Goal: Transaction & Acquisition: Purchase product/service

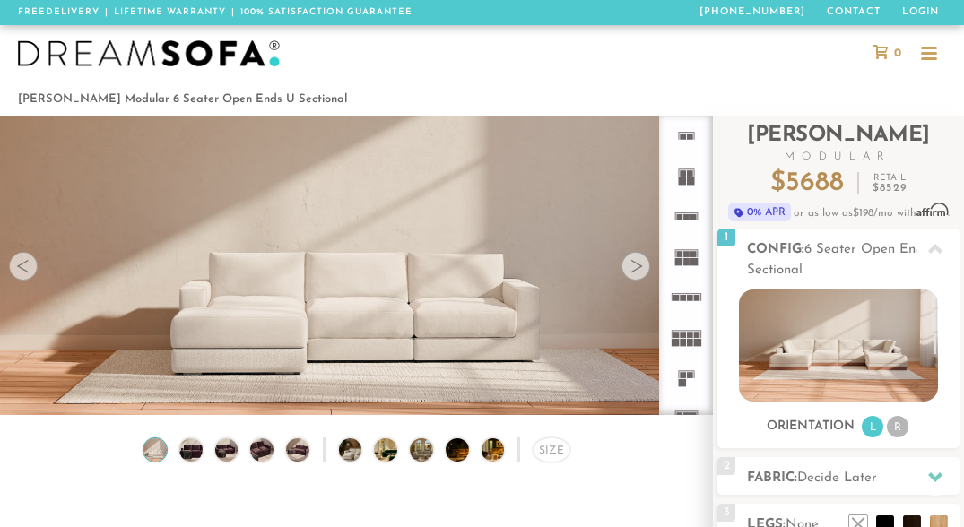
click at [632, 276] on div at bounding box center [635, 266] width 29 height 29
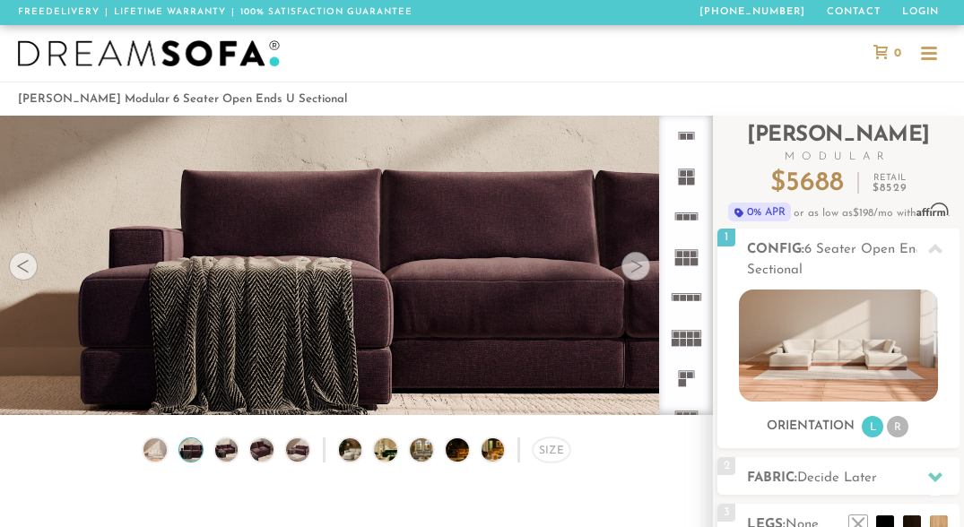
click at [632, 272] on div at bounding box center [635, 266] width 29 height 29
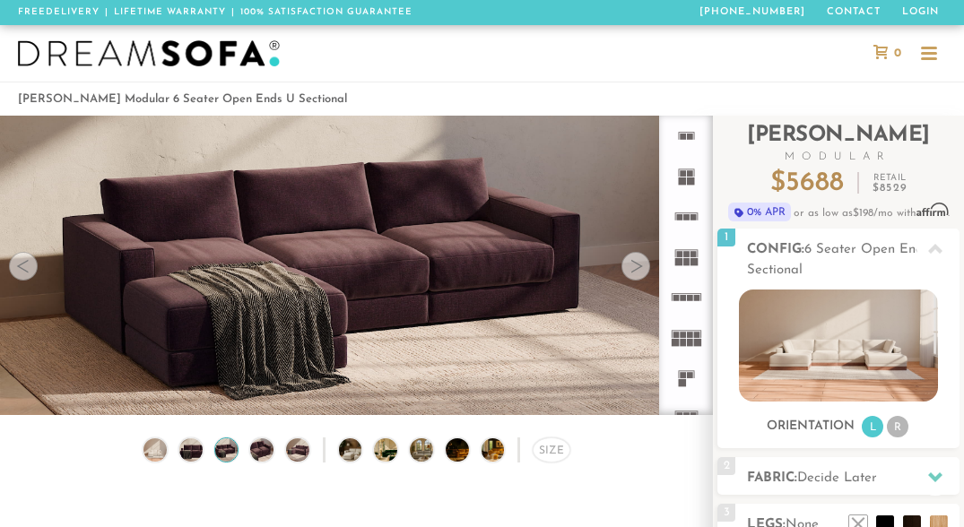
click at [632, 272] on div at bounding box center [635, 266] width 29 height 29
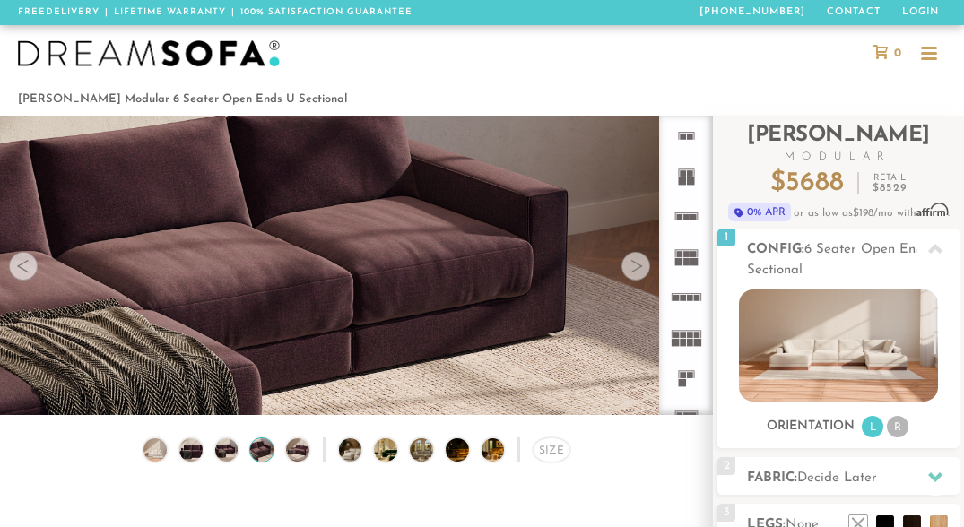
click at [632, 272] on div at bounding box center [635, 266] width 29 height 29
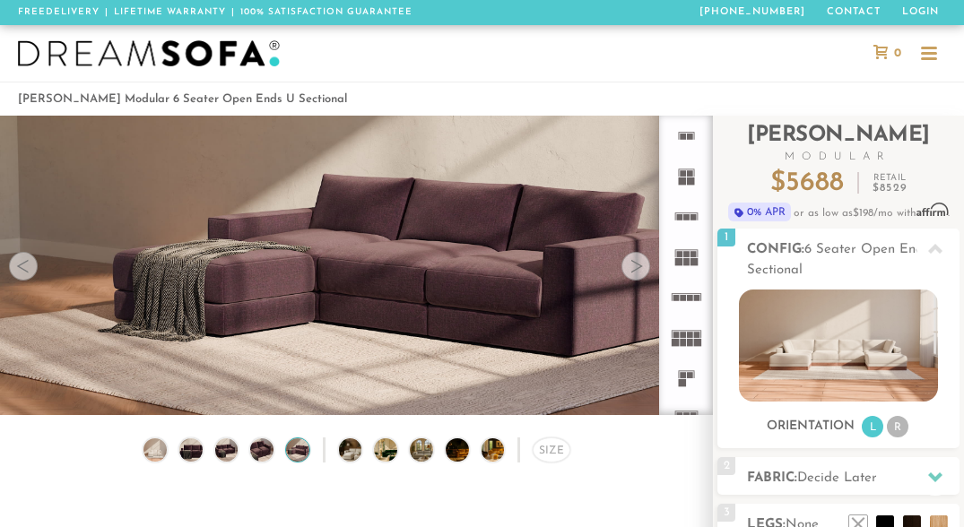
click at [632, 272] on div at bounding box center [635, 266] width 29 height 29
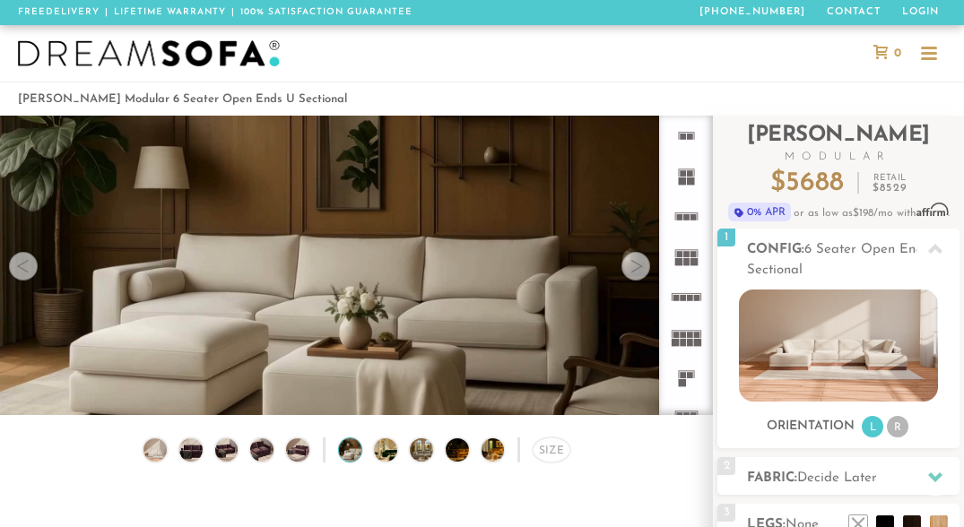
click at [632, 272] on div at bounding box center [635, 266] width 29 height 29
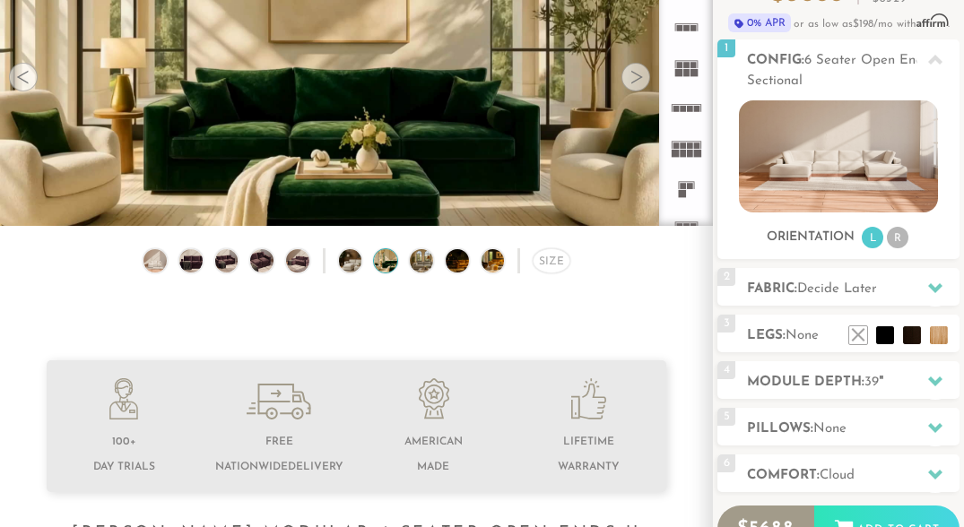
scroll to position [191, 0]
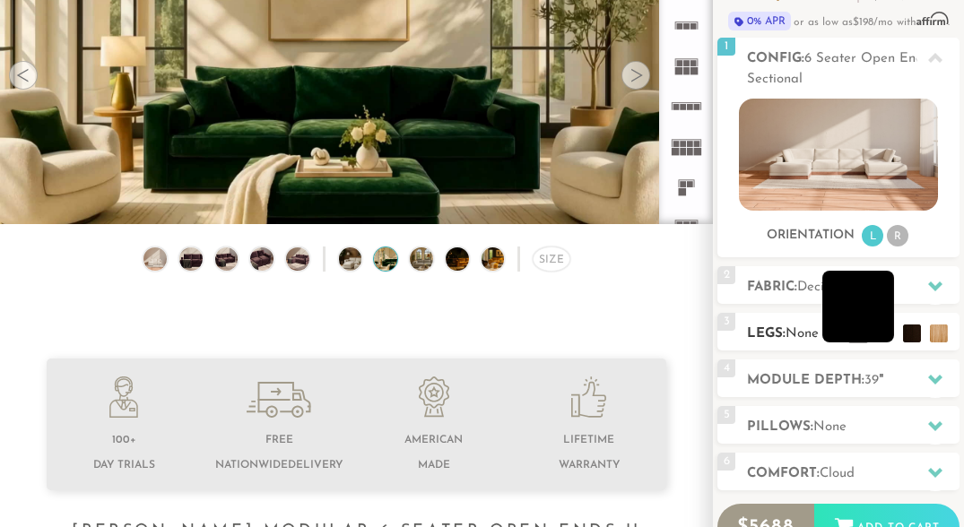
click at [878, 332] on li at bounding box center [858, 307] width 72 height 72
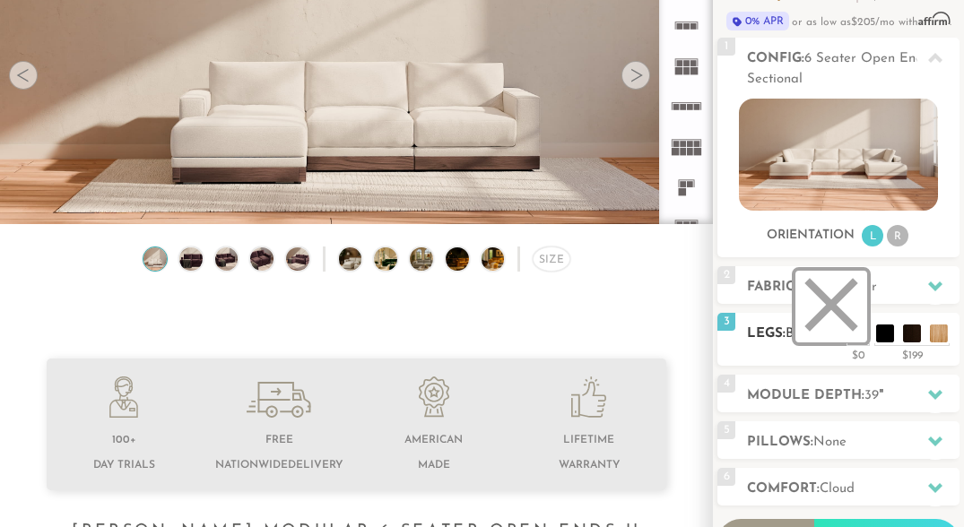
click at [855, 333] on li at bounding box center [831, 307] width 72 height 72
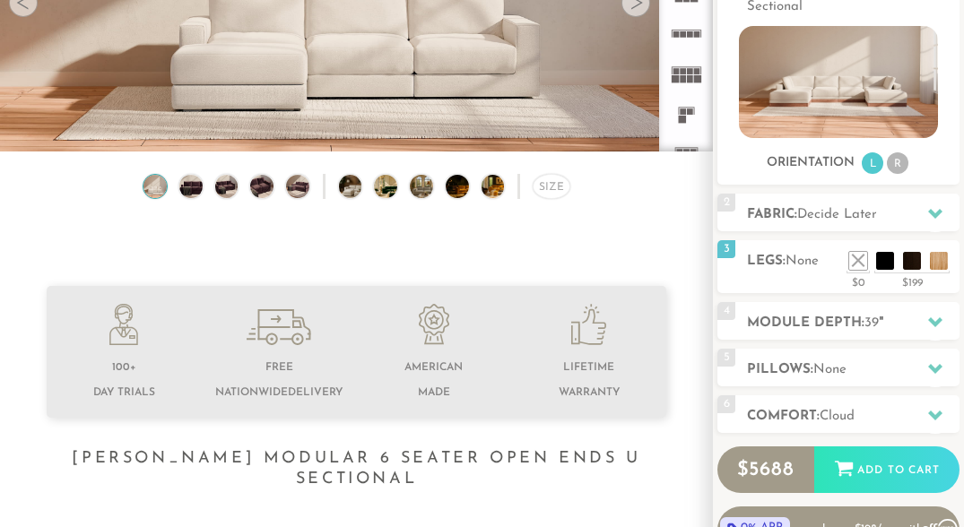
scroll to position [265, 0]
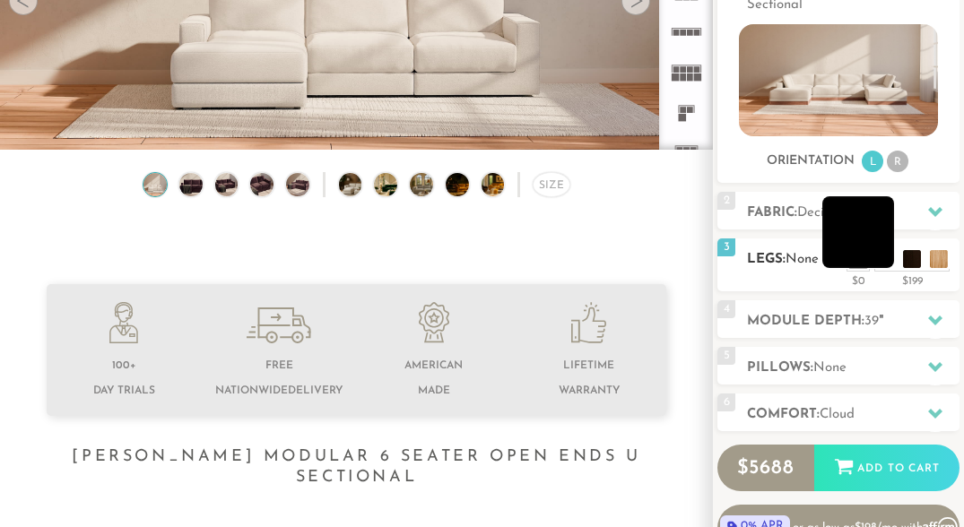
click at [888, 259] on li at bounding box center [858, 232] width 72 height 72
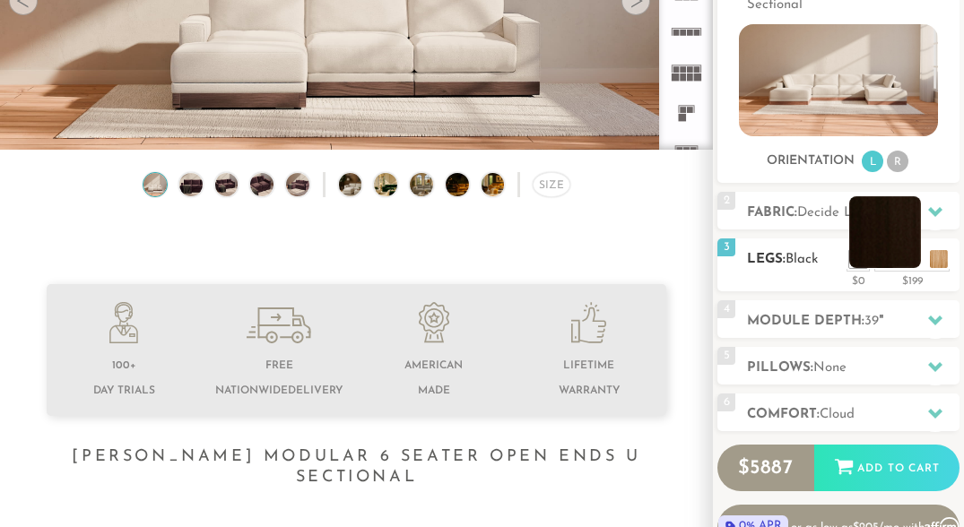
click at [915, 255] on li at bounding box center [885, 232] width 72 height 72
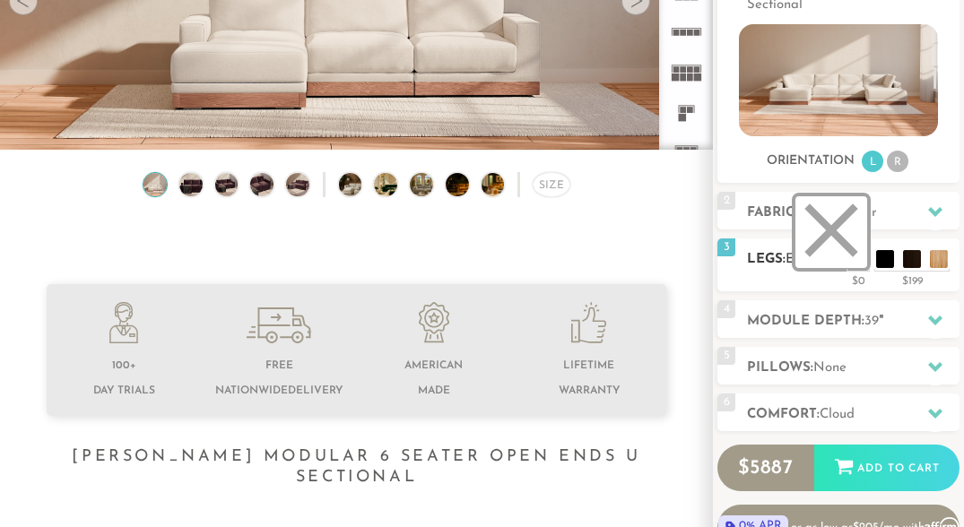
click at [863, 255] on li at bounding box center [831, 232] width 72 height 72
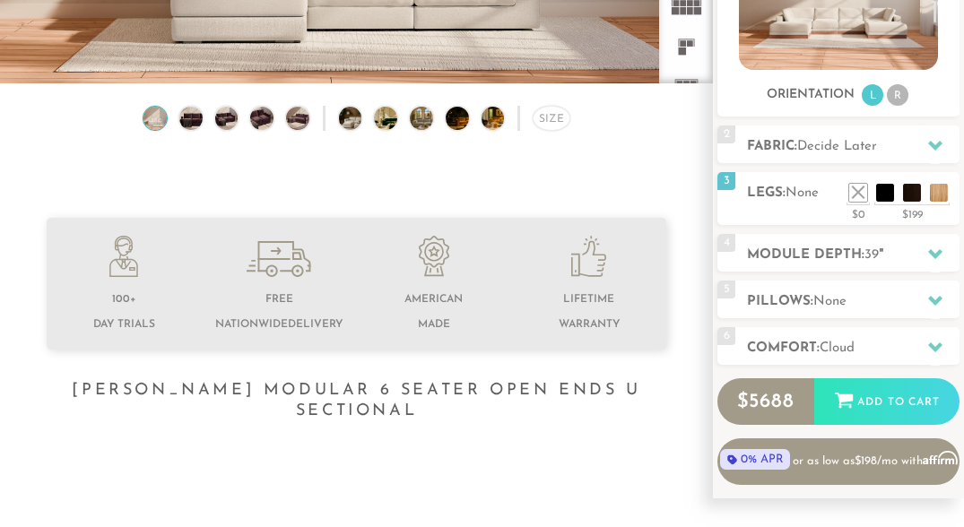
scroll to position [335, 0]
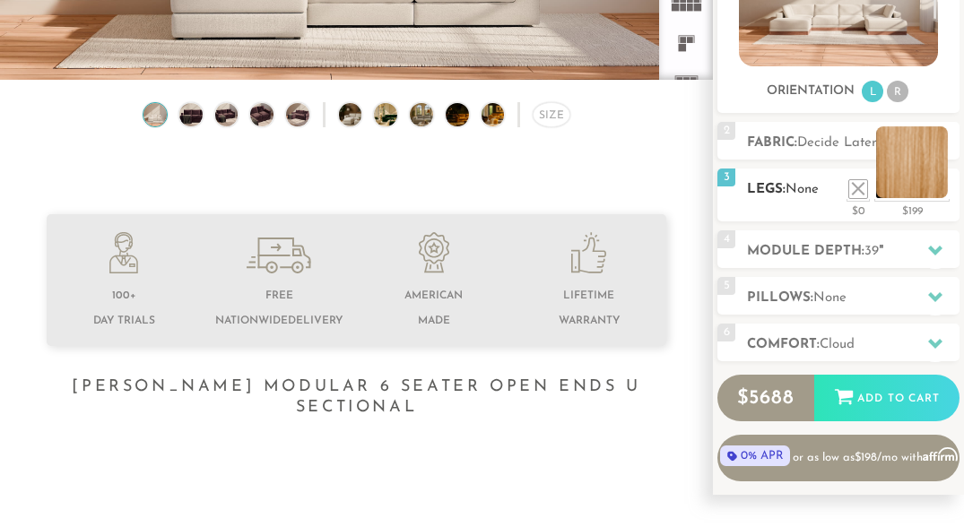
click at [938, 187] on li at bounding box center [912, 162] width 72 height 72
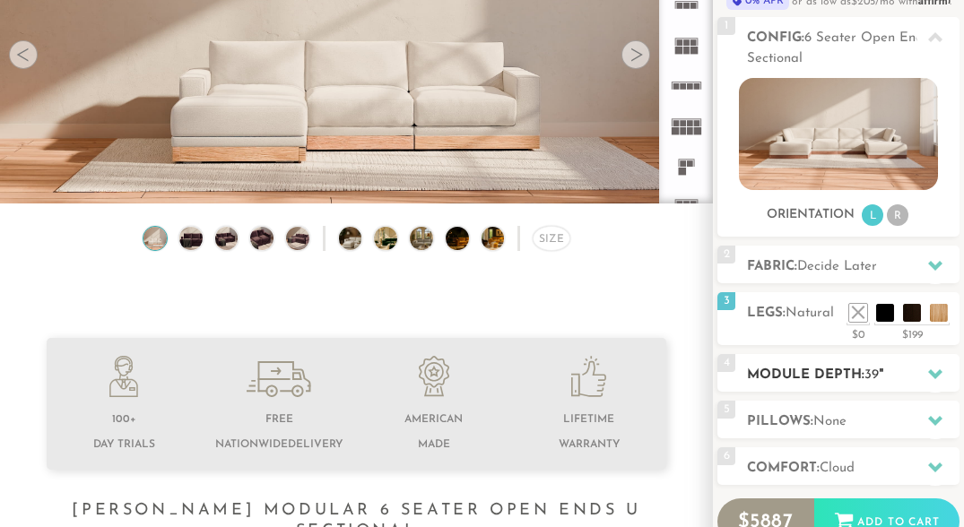
scroll to position [213, 0]
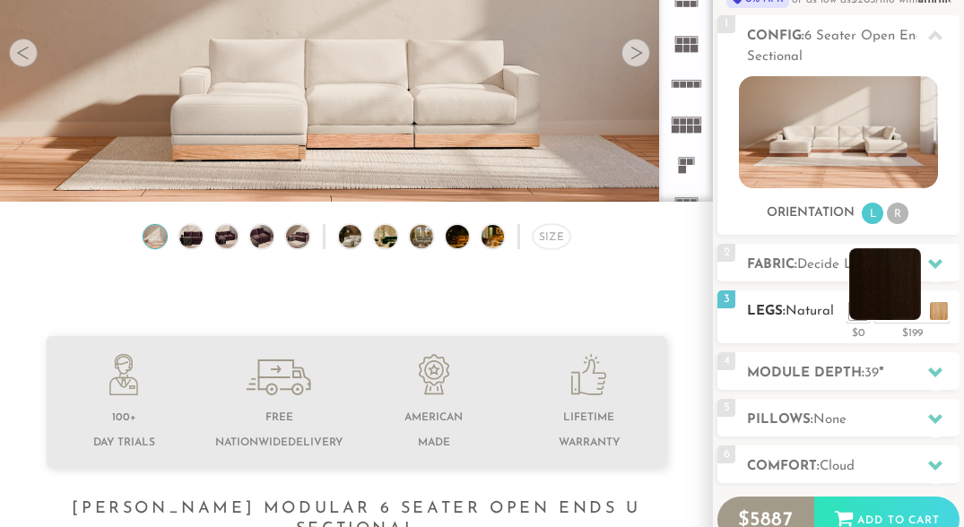
click at [918, 313] on li at bounding box center [885, 284] width 72 height 72
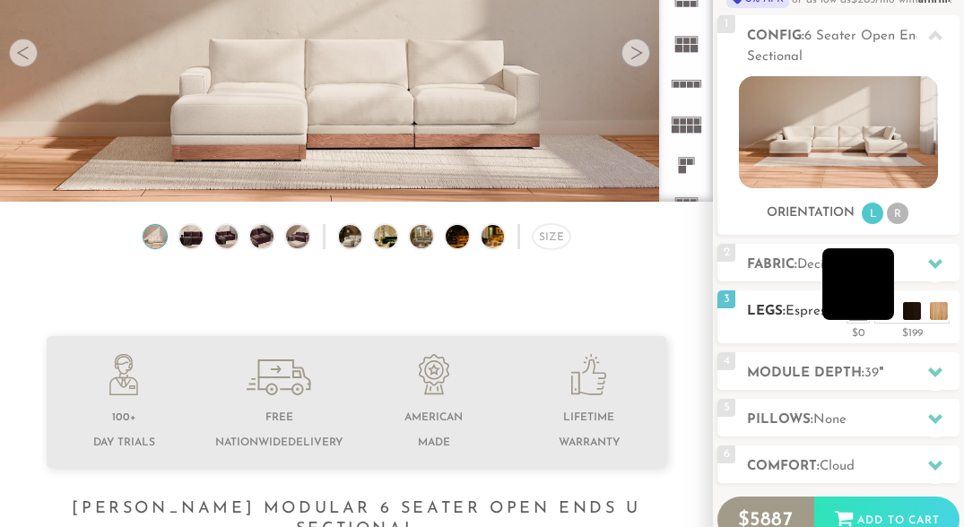
click at [886, 306] on li at bounding box center [858, 284] width 72 height 72
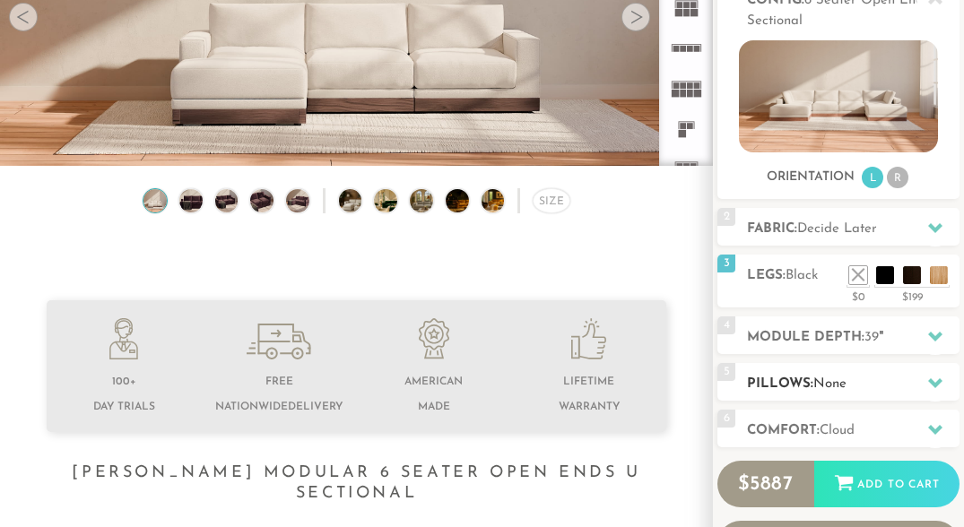
scroll to position [255, 0]
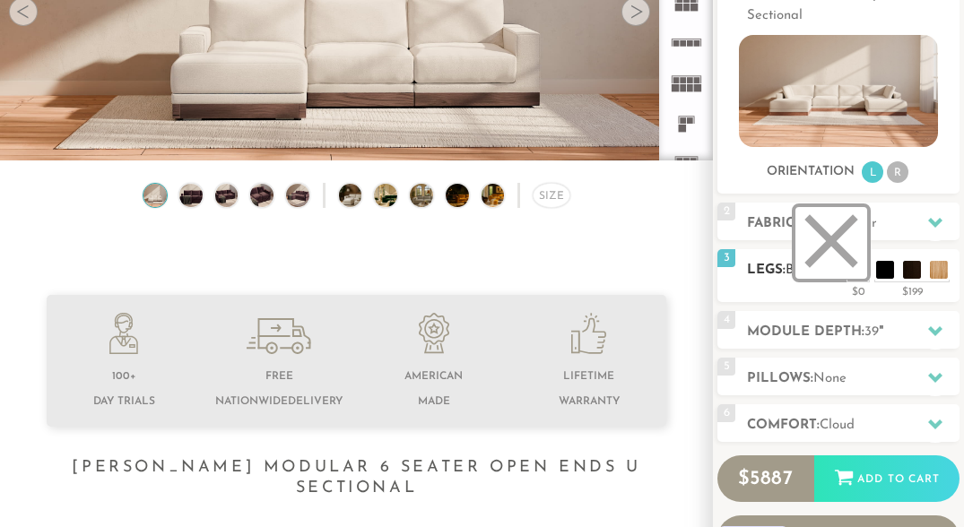
click at [863, 264] on li at bounding box center [831, 243] width 72 height 72
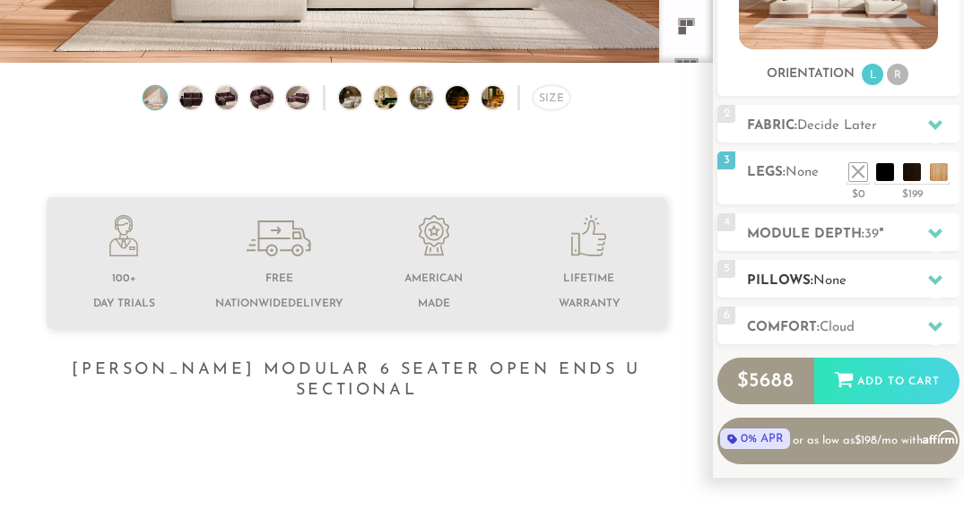
scroll to position [355, 0]
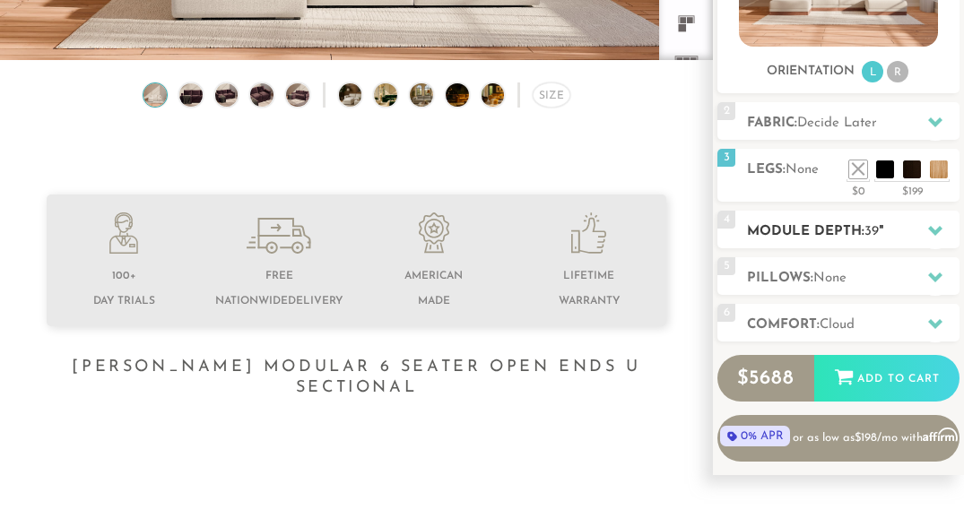
click at [930, 224] on icon at bounding box center [935, 230] width 14 height 14
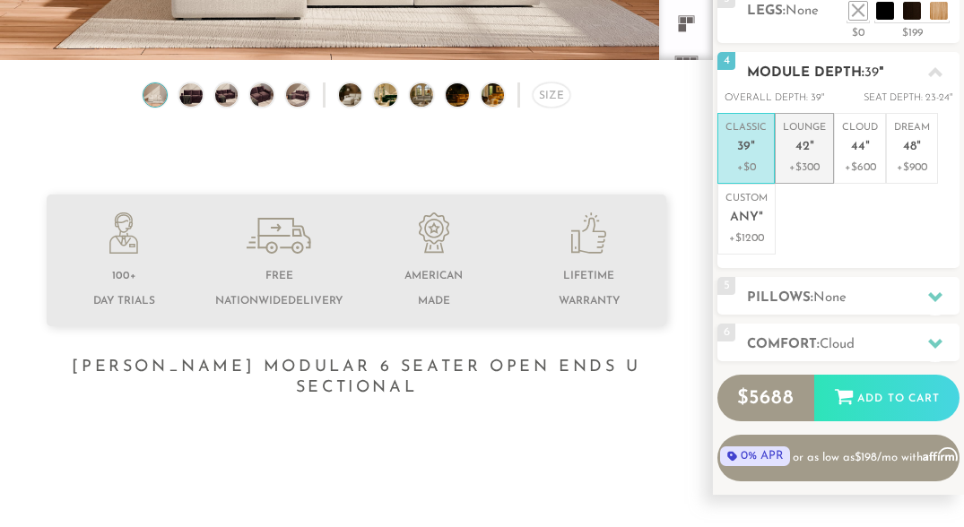
click at [817, 164] on p "+$300" at bounding box center [803, 168] width 43 height 16
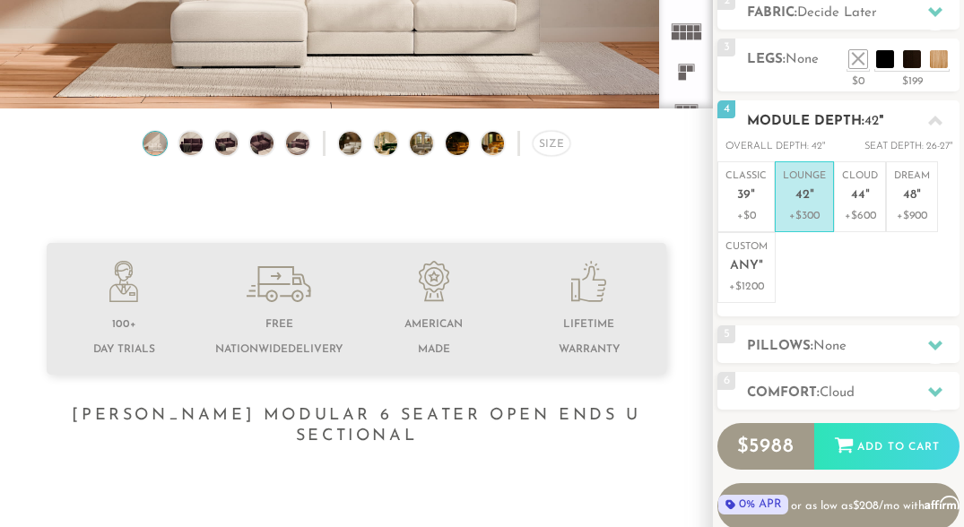
scroll to position [312, 0]
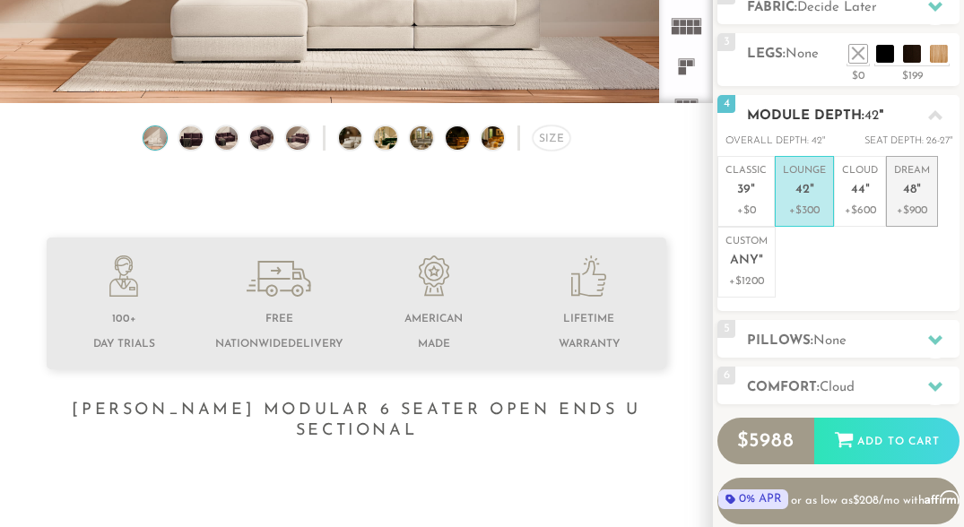
click at [919, 206] on p "+$900" at bounding box center [912, 211] width 36 height 16
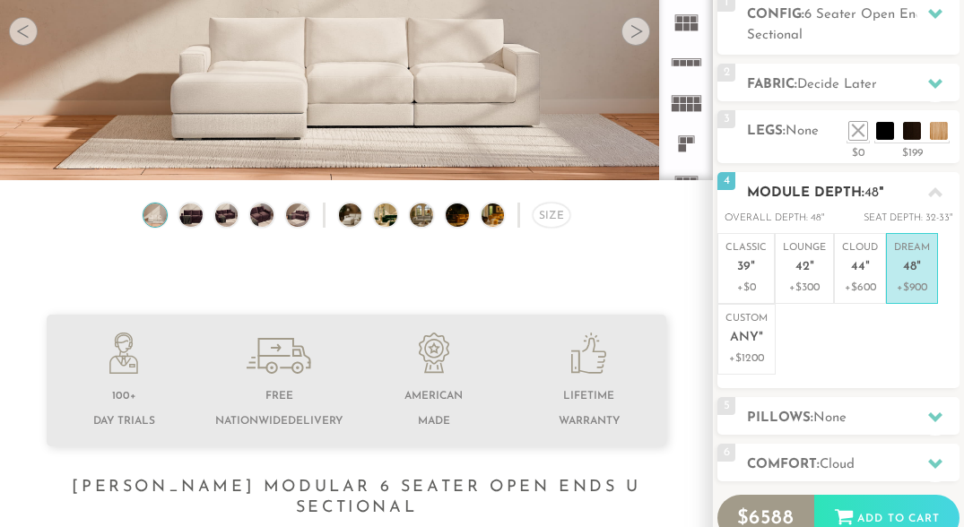
scroll to position [257, 0]
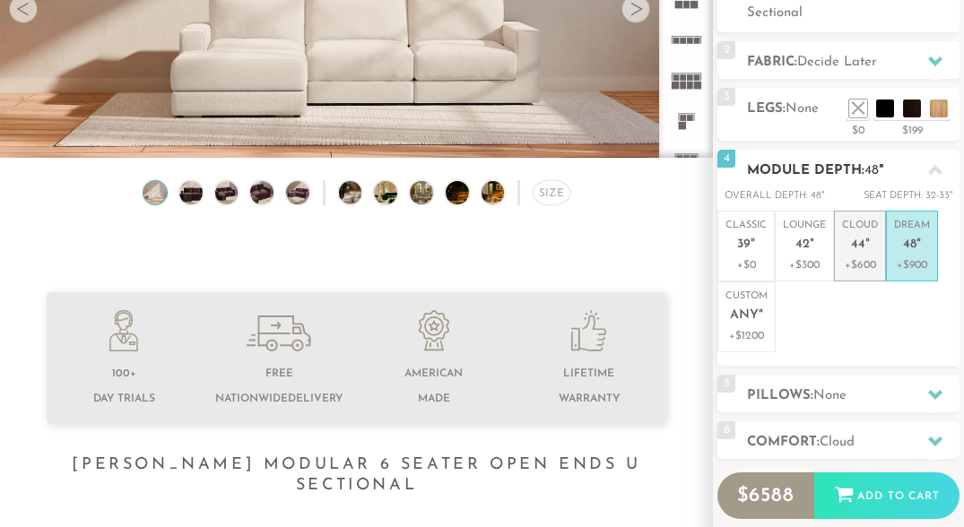
click at [851, 248] on span "44" at bounding box center [858, 245] width 14 height 15
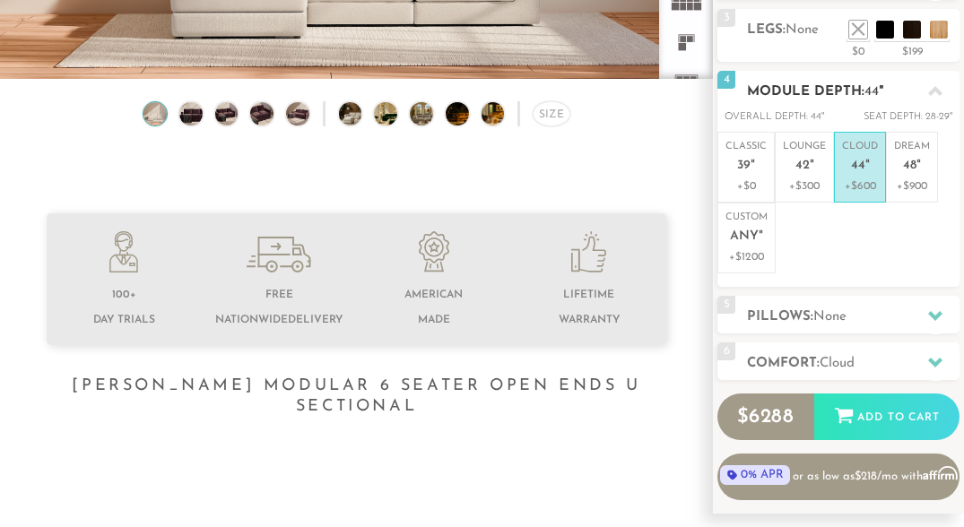
scroll to position [333, 0]
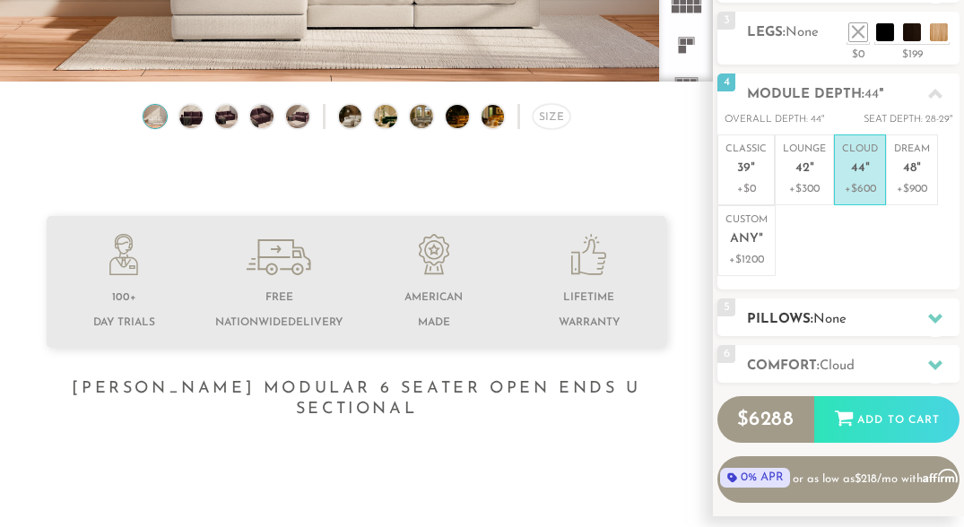
click at [846, 323] on span "None" at bounding box center [829, 319] width 33 height 13
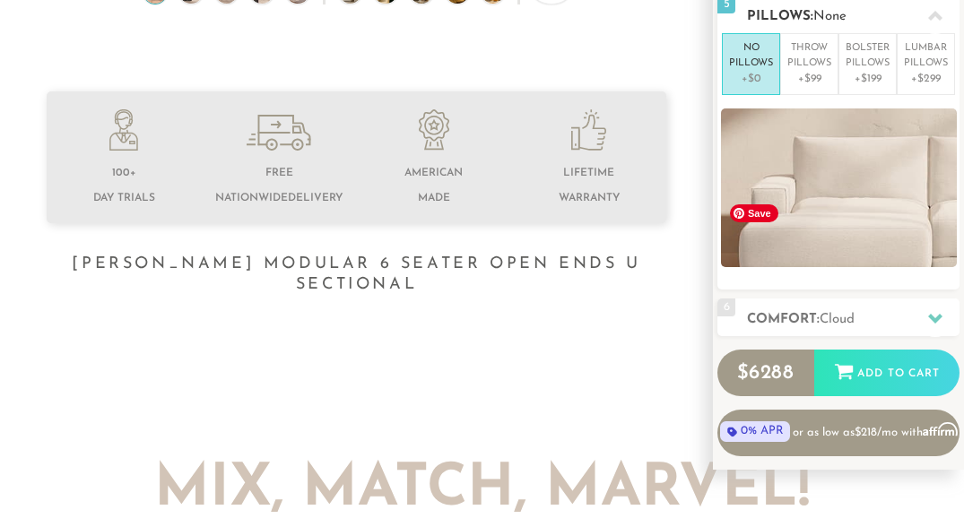
scroll to position [462, 0]
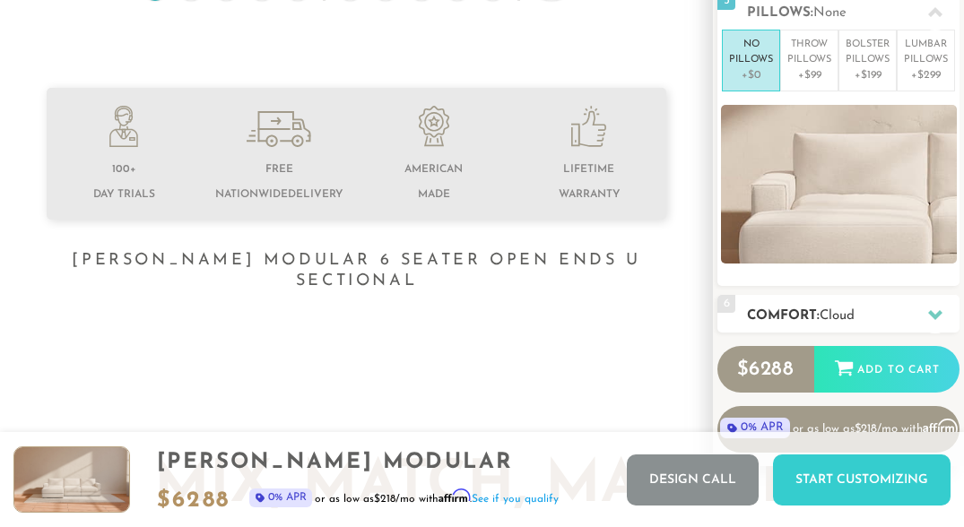
click at [943, 307] on div at bounding box center [935, 315] width 38 height 37
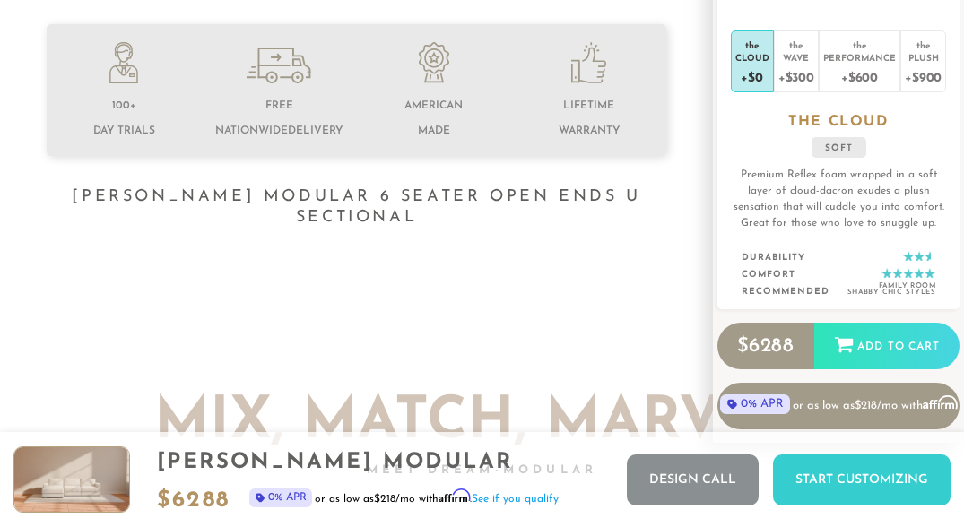
scroll to position [512, 0]
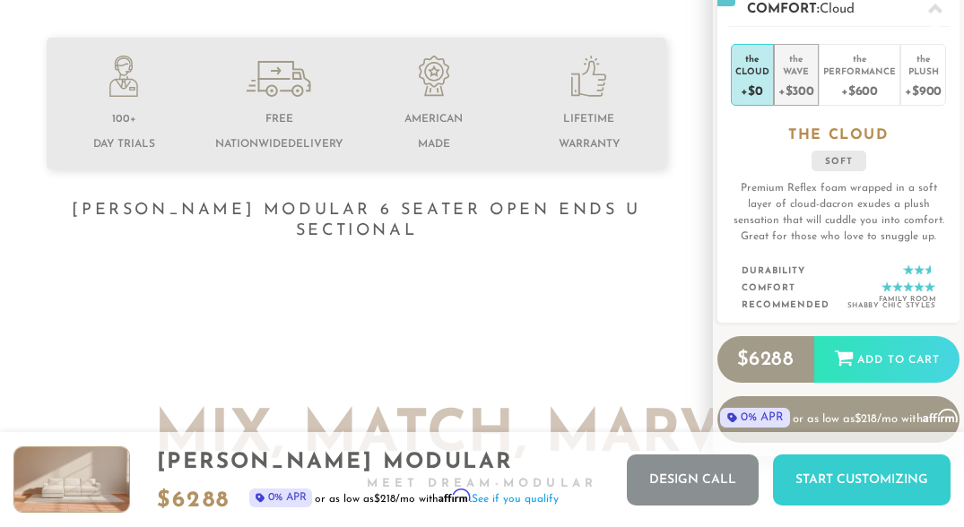
click at [798, 89] on div "+$300" at bounding box center [796, 90] width 36 height 26
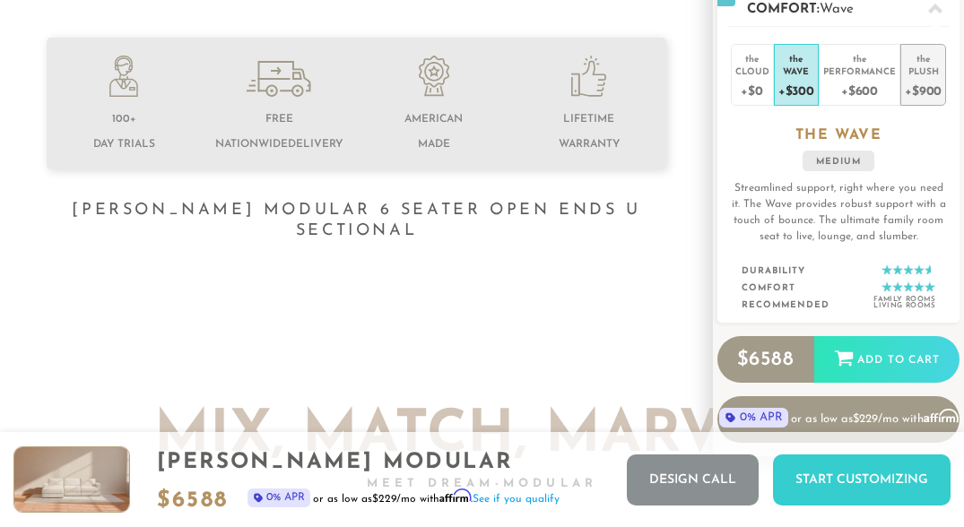
click at [937, 73] on div "Plush" at bounding box center [922, 71] width 37 height 13
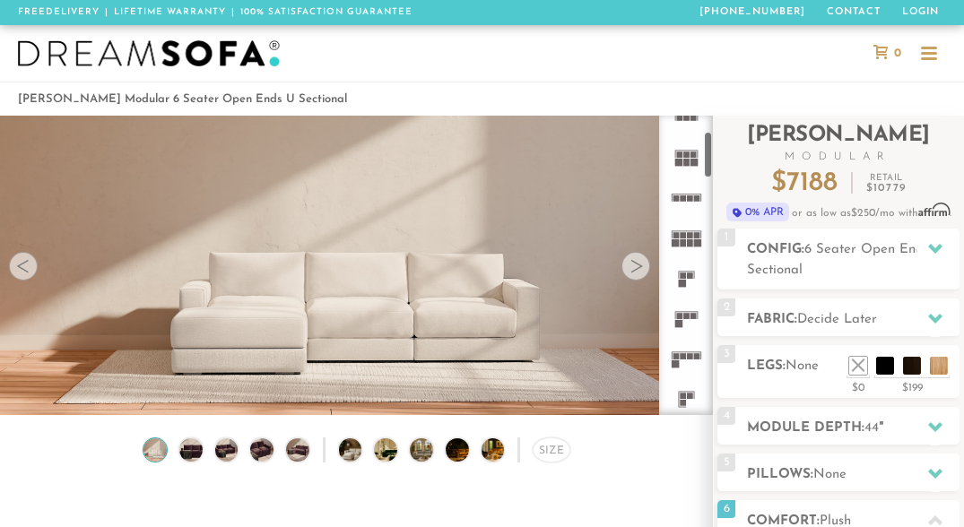
scroll to position [103, 0]
click at [691, 349] on rect at bounding box center [685, 348] width 30 height 1
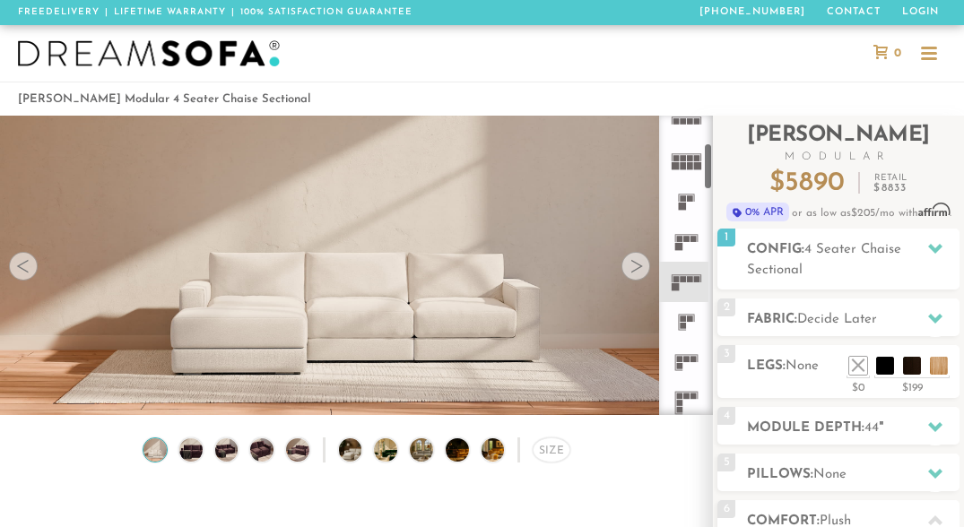
scroll to position [175, 0]
click at [675, 271] on icon at bounding box center [686, 284] width 40 height 40
click at [683, 281] on rect at bounding box center [682, 281] width 6 height 6
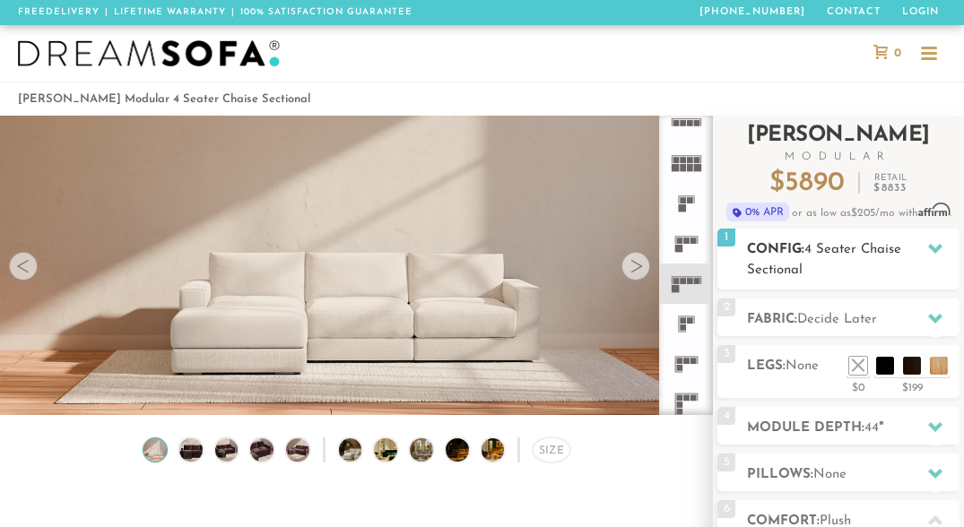
click at [936, 241] on icon at bounding box center [935, 248] width 14 height 14
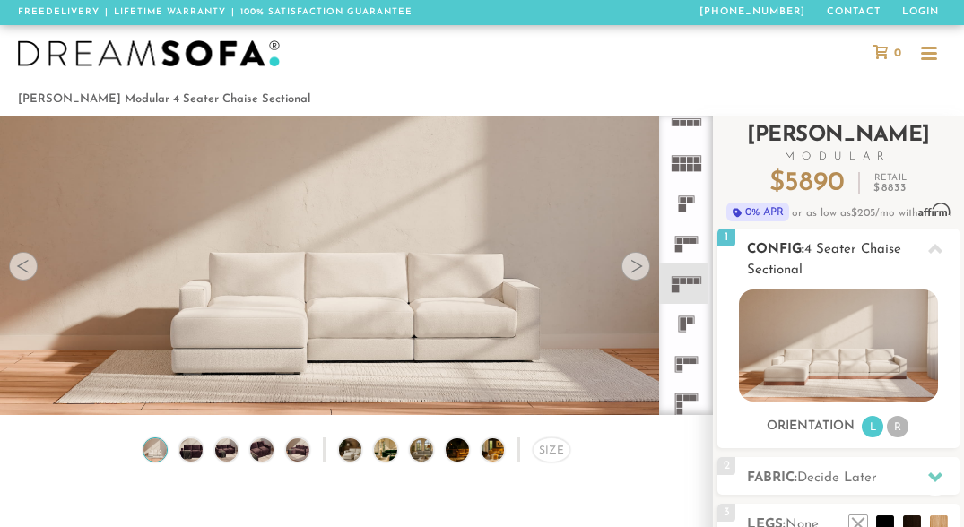
click at [936, 240] on div at bounding box center [935, 248] width 38 height 37
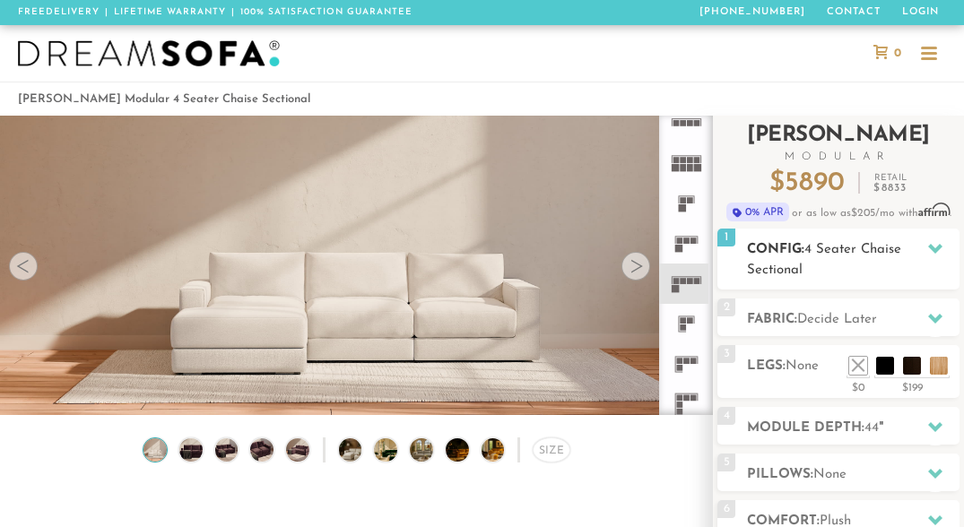
click at [938, 246] on icon at bounding box center [935, 249] width 14 height 10
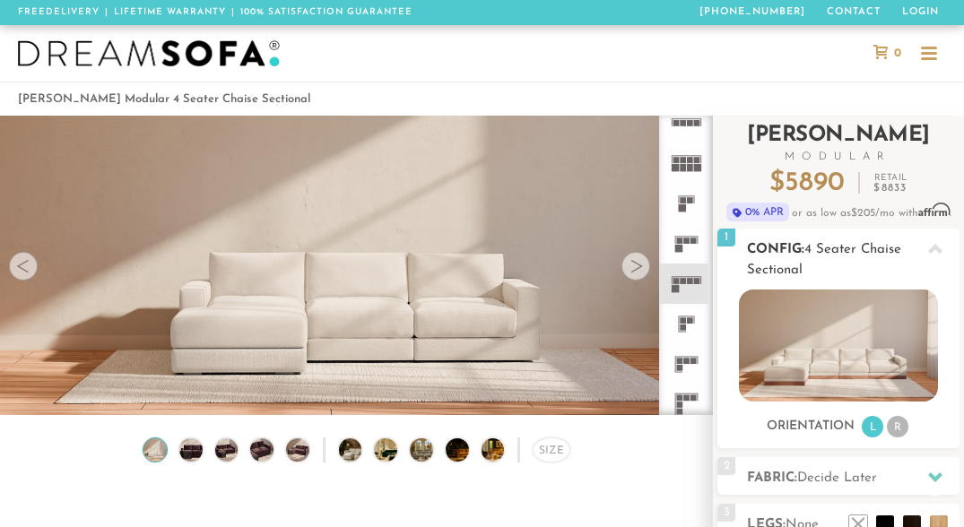
click at [935, 248] on icon at bounding box center [935, 249] width 14 height 10
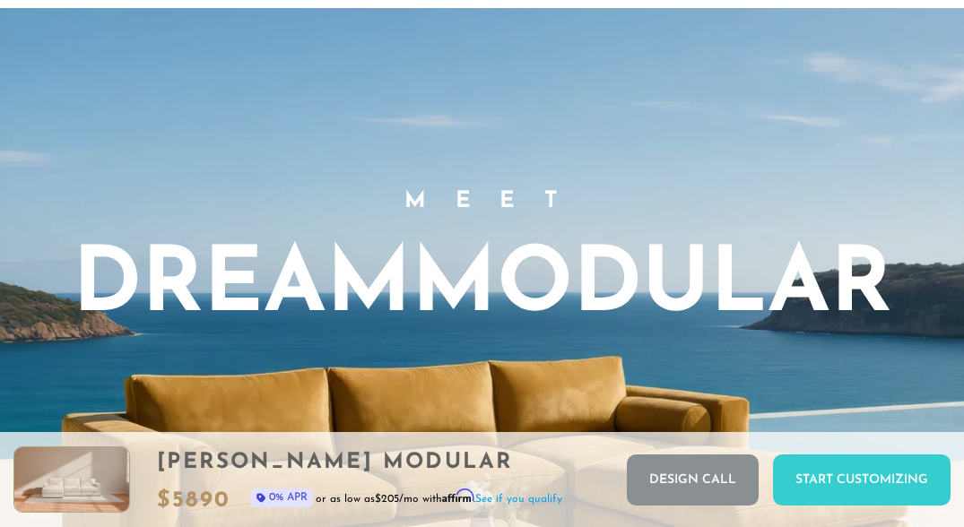
scroll to position [1076, 0]
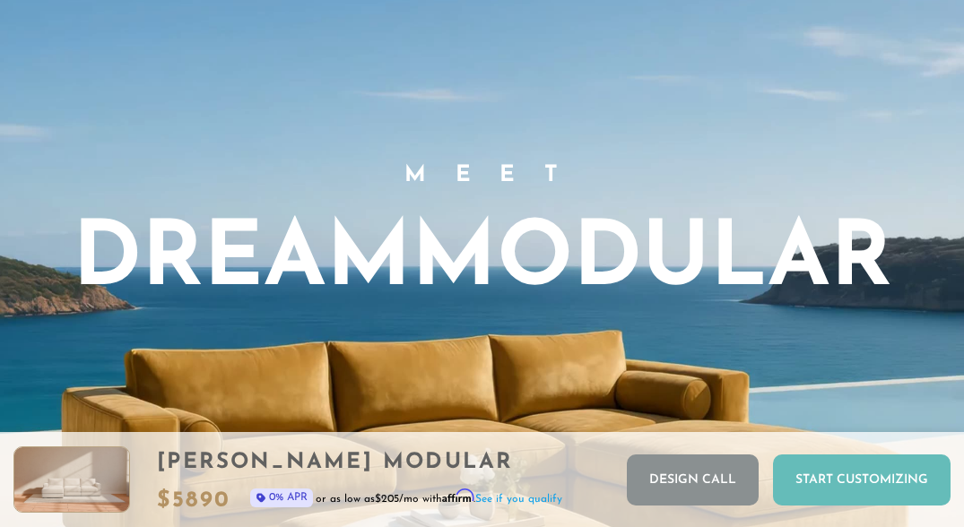
click at [854, 477] on div "Start Customizing" at bounding box center [861, 479] width 177 height 51
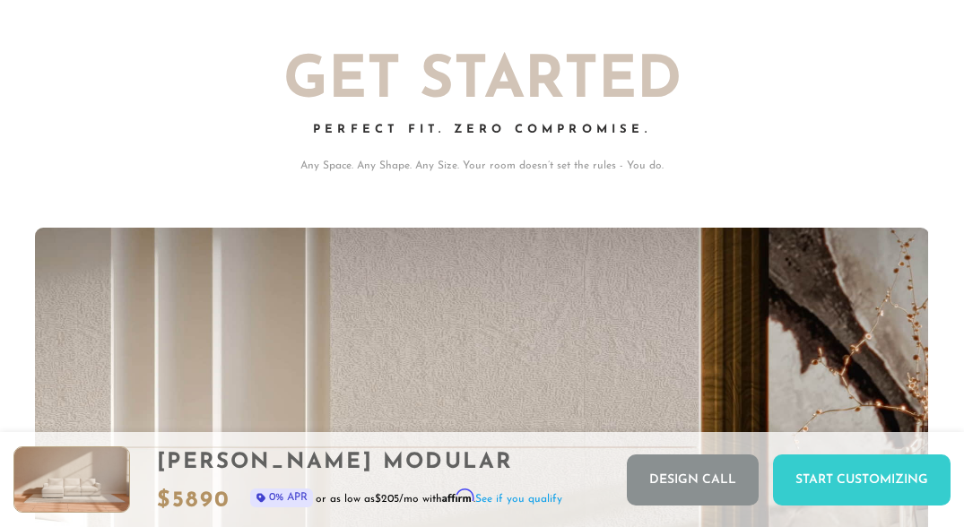
scroll to position [0, 0]
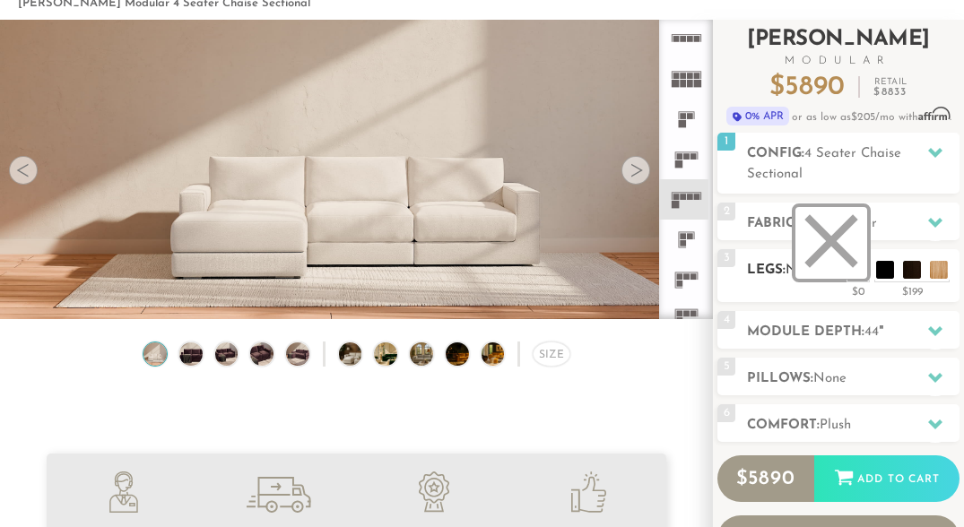
click at [860, 267] on li at bounding box center [831, 243] width 72 height 72
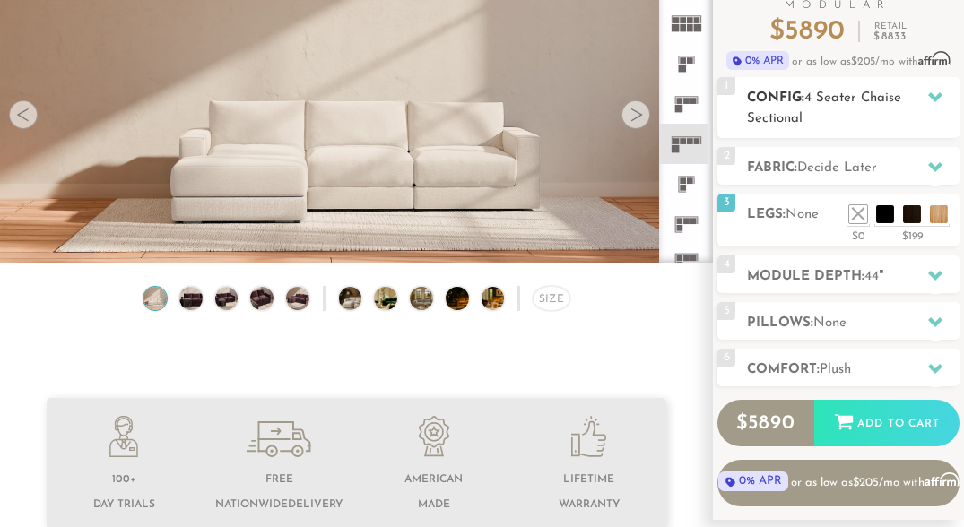
click at [933, 91] on icon at bounding box center [935, 97] width 14 height 14
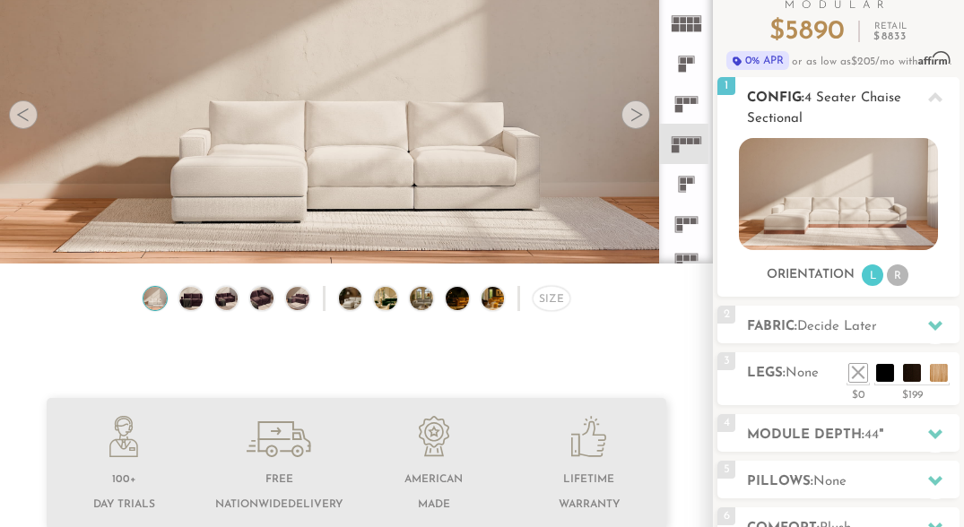
click at [932, 91] on icon at bounding box center [935, 98] width 14 height 14
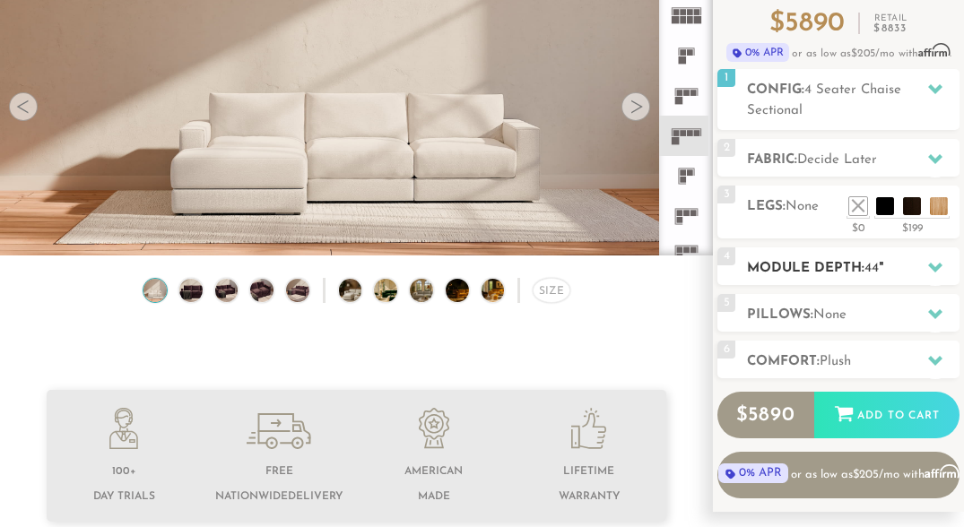
click at [933, 260] on icon at bounding box center [935, 267] width 14 height 14
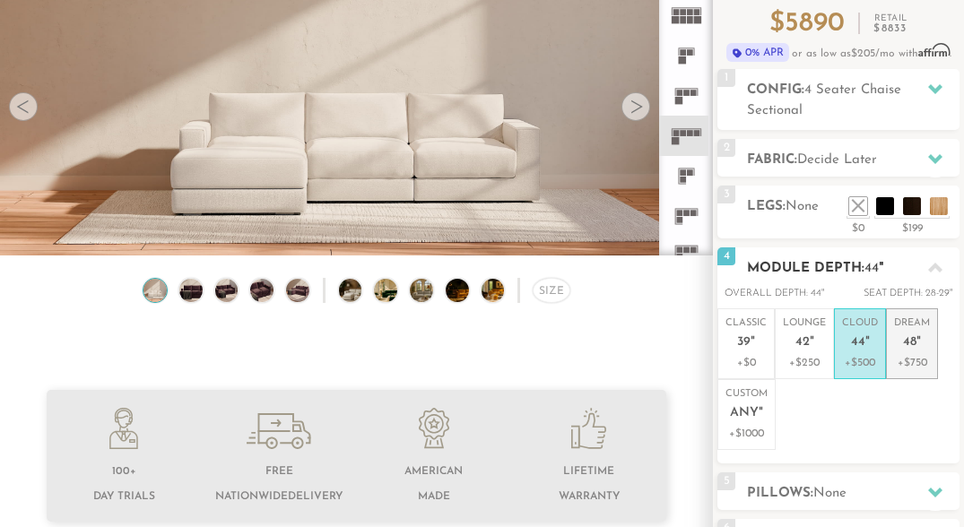
click at [921, 339] on p "Dream 48 "" at bounding box center [912, 335] width 36 height 39
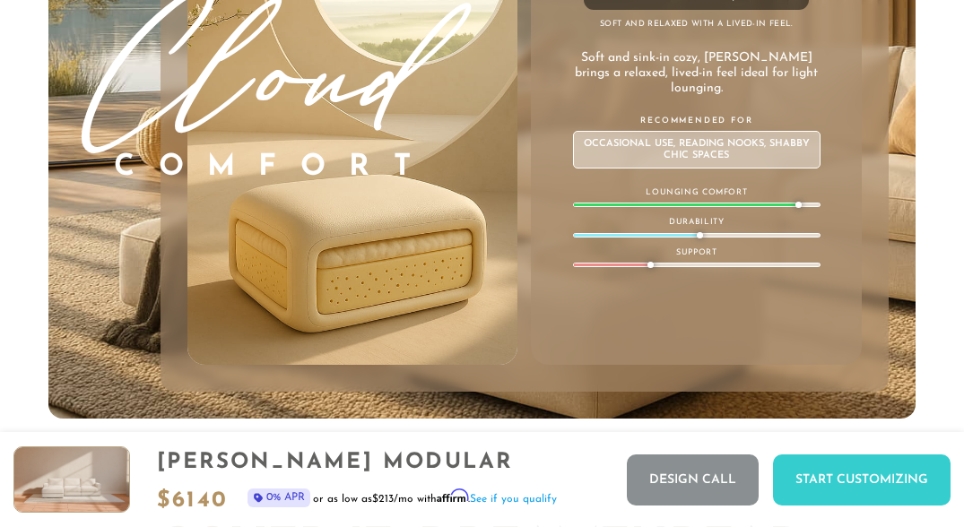
scroll to position [8804, 0]
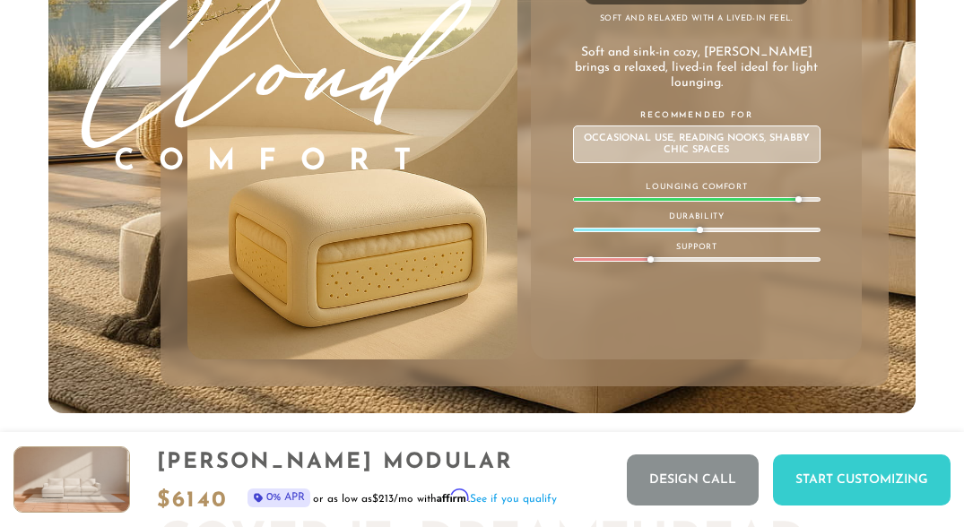
drag, startPoint x: 698, startPoint y: 221, endPoint x: 677, endPoint y: 225, distance: 21.8
click at [677, 227] on div "2.0 Density Foam | ILD 21 Soft and relaxed with a lived-in feel. Soft and sink-…" at bounding box center [696, 62] width 331 height 594
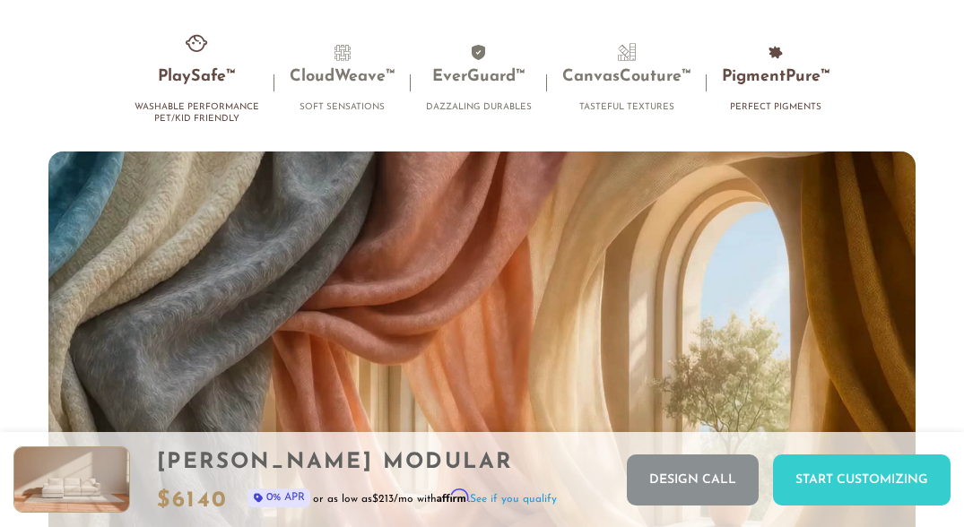
scroll to position [10319, 0]
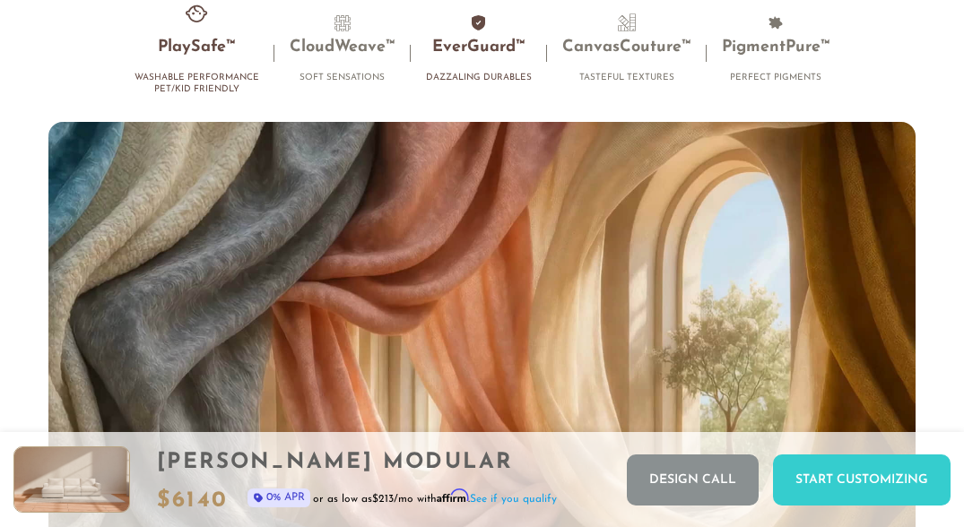
click at [503, 74] on li "EverGuard™ Dazzaling Durables" at bounding box center [479, 52] width 136 height 79
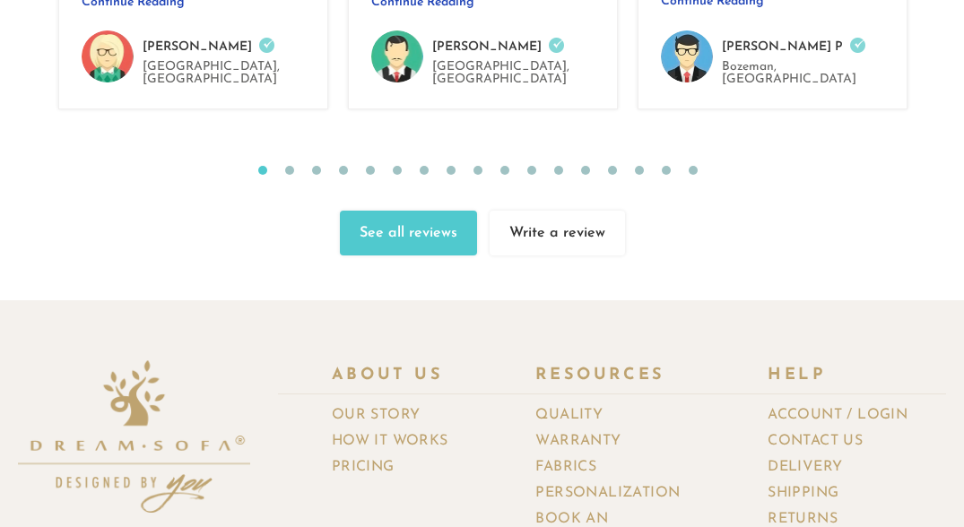
scroll to position [17312, 0]
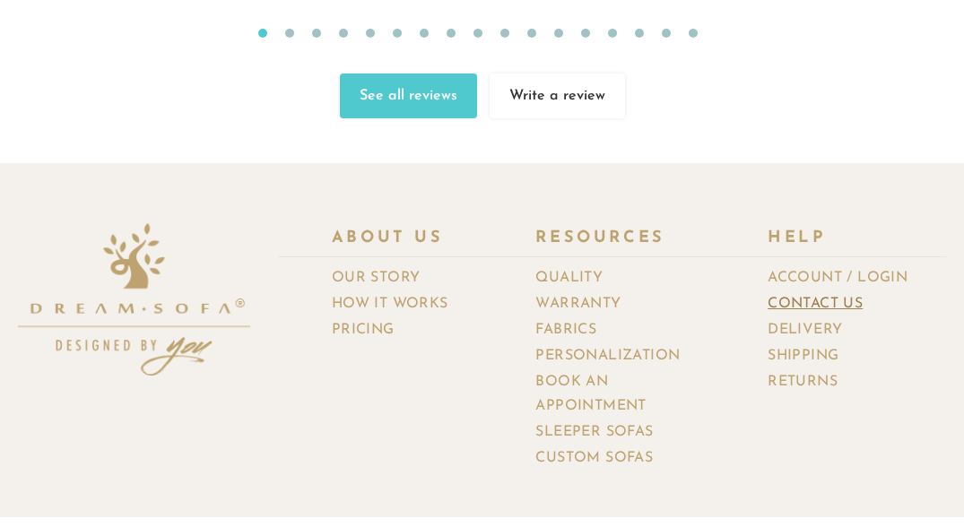
click at [807, 291] on link "Contact Us" at bounding box center [821, 304] width 108 height 26
